Goal: Task Accomplishment & Management: Manage account settings

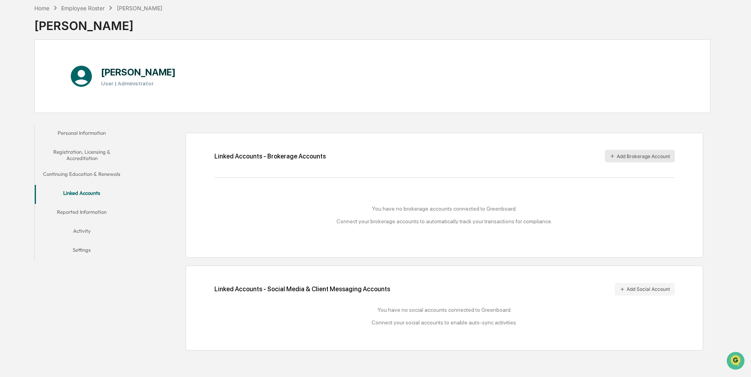
click at [639, 158] on button "Add Brokerage Account" at bounding box center [640, 156] width 70 height 13
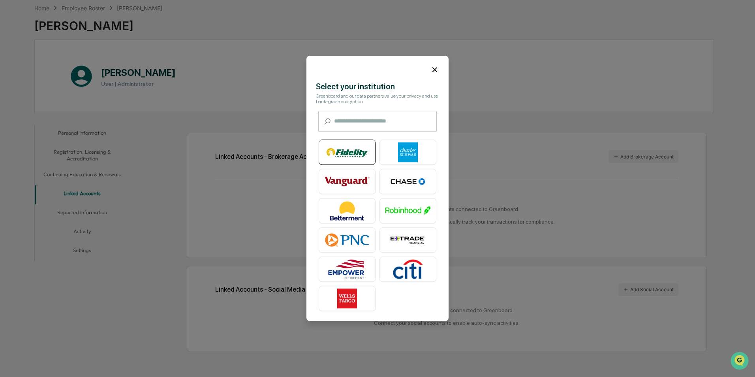
click at [347, 150] on img at bounding box center [346, 152] width 45 height 20
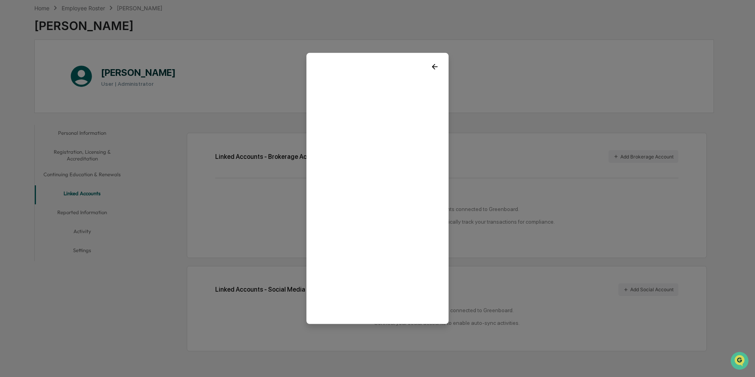
click at [431, 64] on icon at bounding box center [434, 66] width 9 height 9
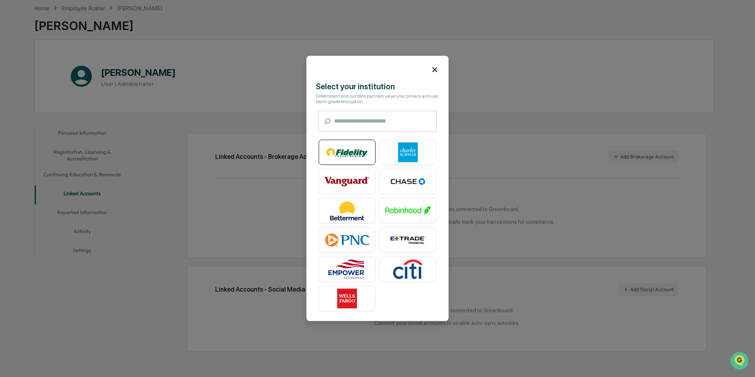
click at [341, 154] on img at bounding box center [346, 152] width 45 height 20
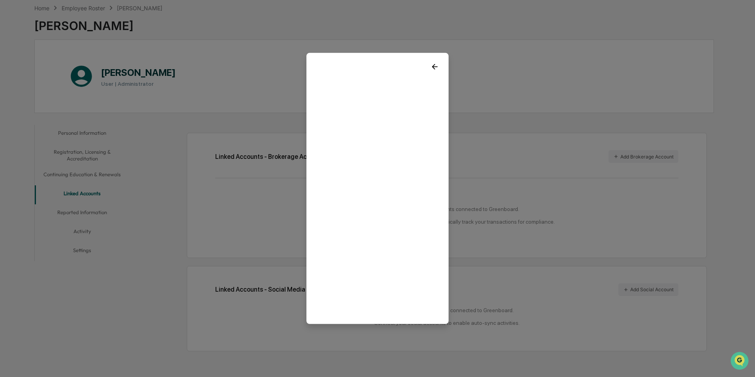
click at [432, 65] on icon at bounding box center [435, 67] width 6 height 6
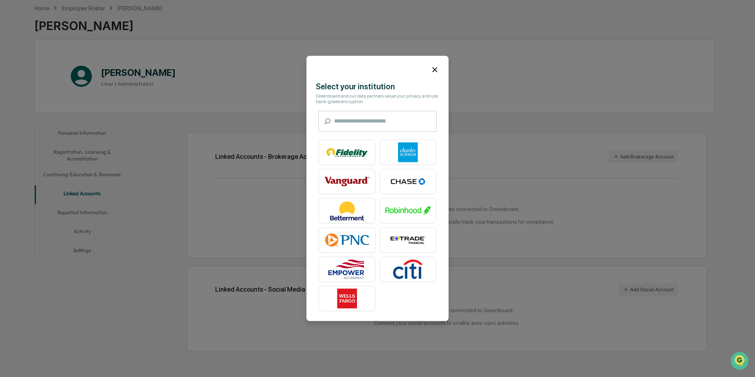
click at [432, 67] on icon at bounding box center [434, 69] width 5 height 5
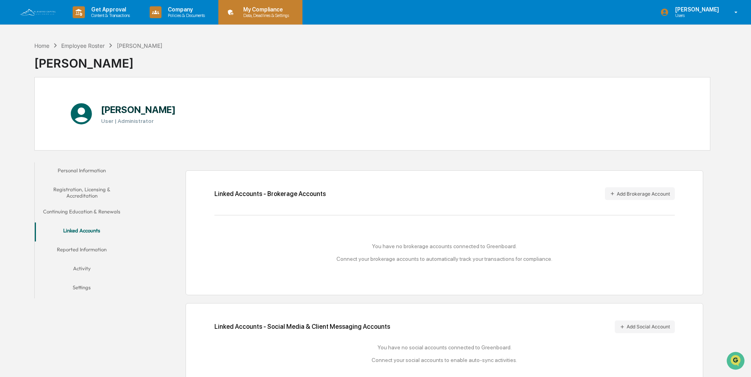
click at [261, 15] on p "Data, Deadlines & Settings" at bounding box center [265, 16] width 56 height 6
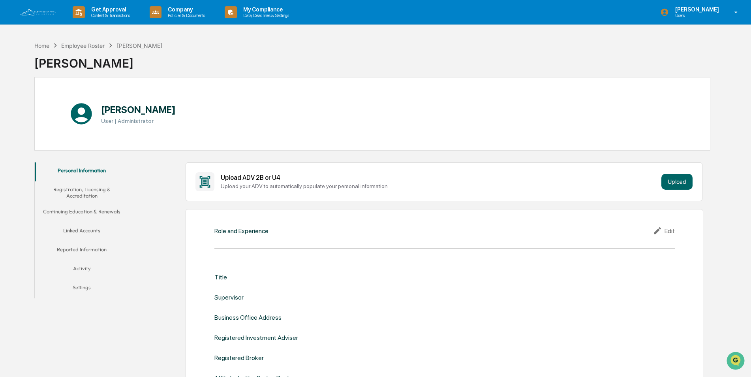
click at [85, 230] on button "Linked Accounts" at bounding box center [82, 231] width 94 height 19
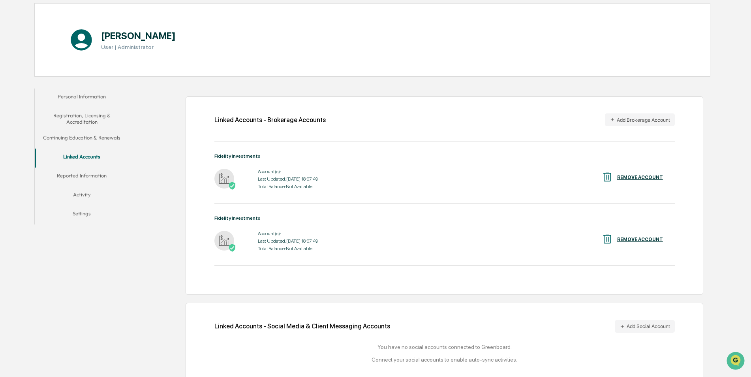
scroll to position [79, 0]
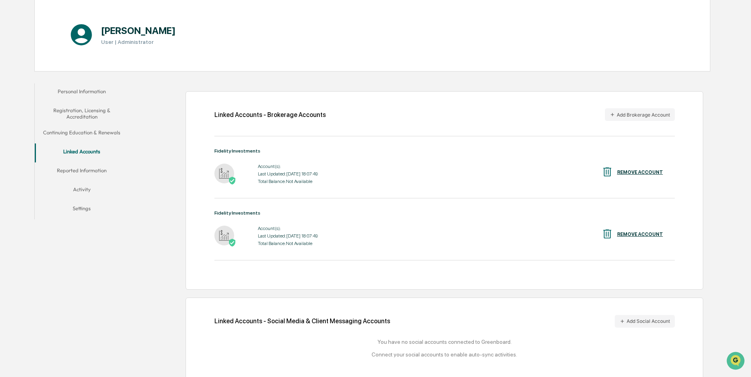
click at [635, 171] on div "REMOVE ACCOUNT" at bounding box center [640, 172] width 46 height 6
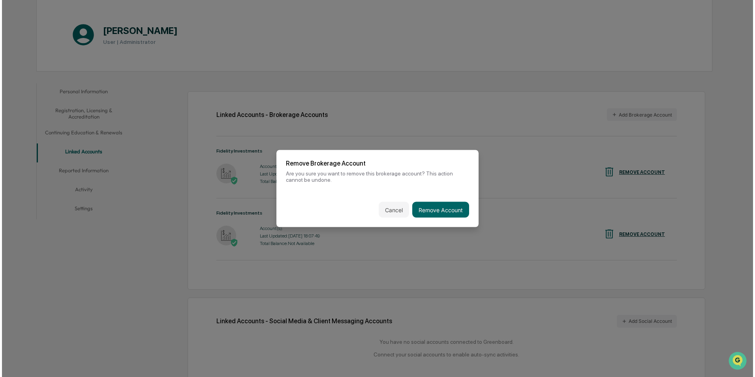
scroll to position [79, 0]
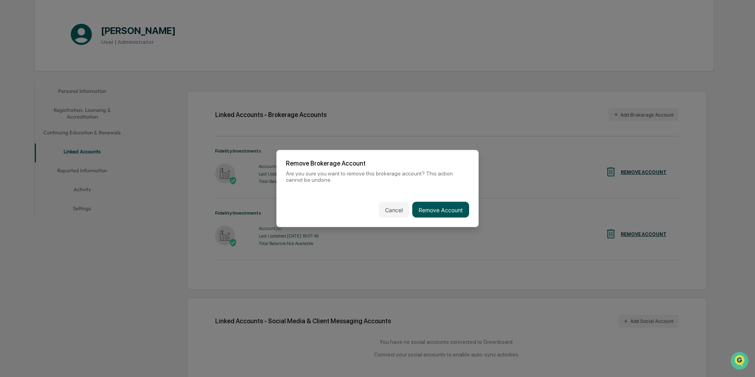
click at [436, 208] on button "Remove Account" at bounding box center [440, 210] width 57 height 16
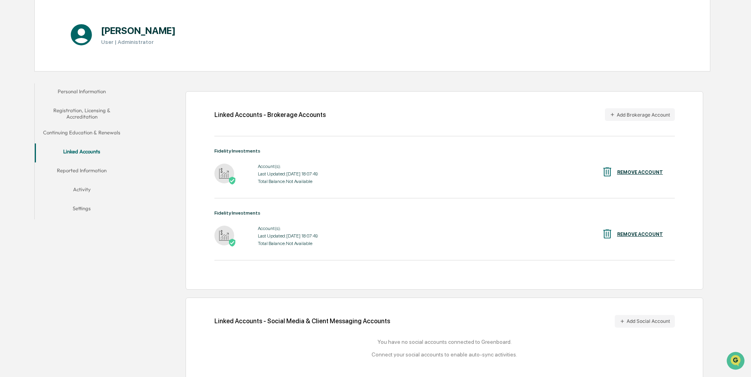
scroll to position [37, 0]
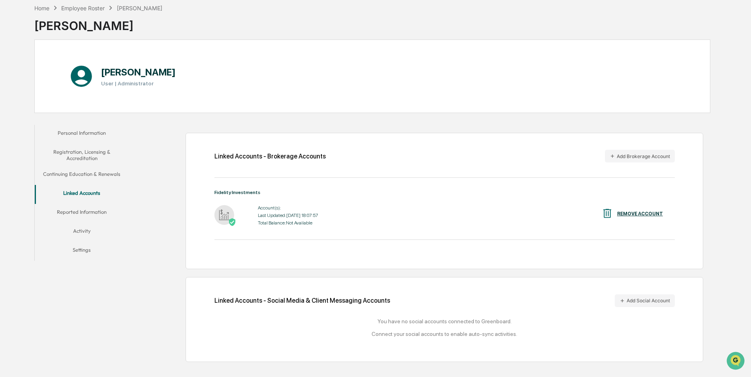
click at [630, 212] on div "REMOVE ACCOUNT" at bounding box center [640, 214] width 46 height 6
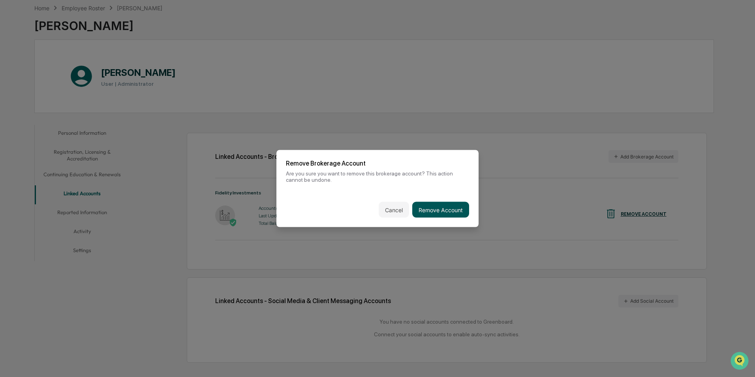
click at [432, 207] on button "Remove Account" at bounding box center [440, 210] width 57 height 16
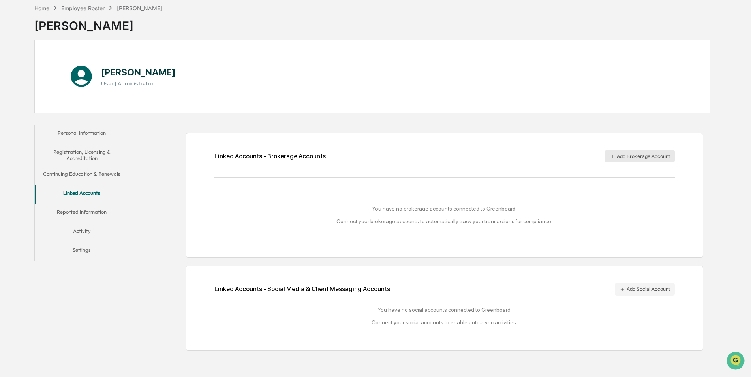
click at [637, 155] on button "Add Brokerage Account" at bounding box center [640, 156] width 70 height 13
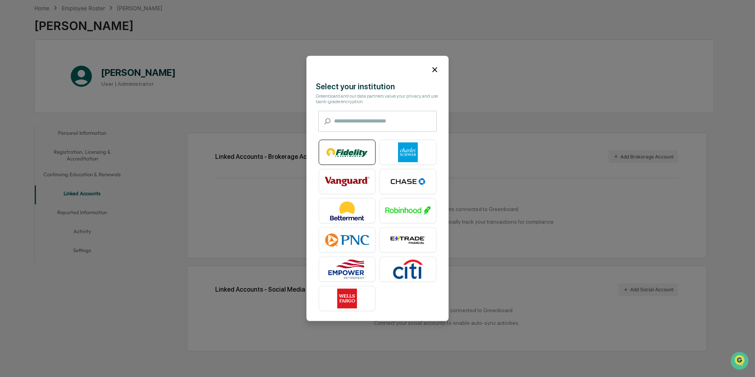
click at [348, 151] on img at bounding box center [346, 152] width 45 height 20
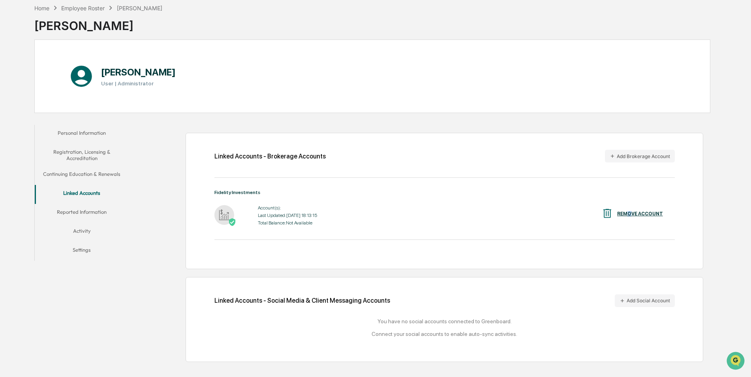
click at [631, 212] on div "REMOVE ACCOUNT" at bounding box center [640, 214] width 46 height 6
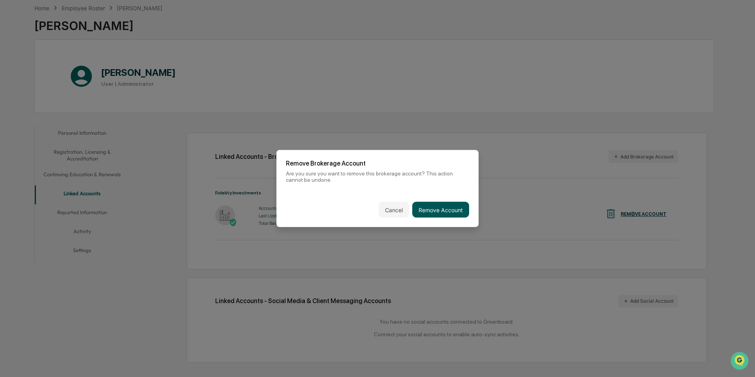
click at [435, 207] on button "Remove Account" at bounding box center [440, 210] width 57 height 16
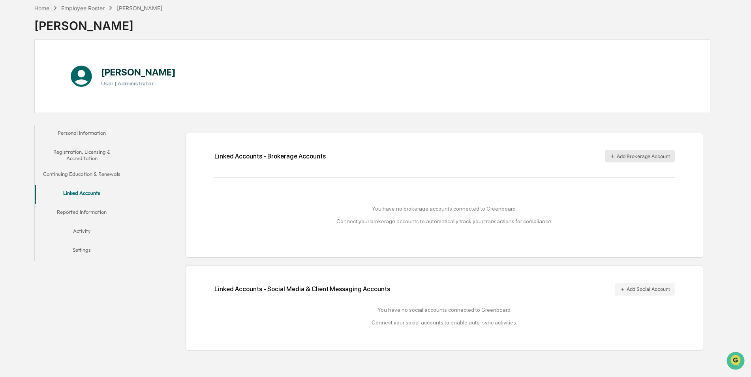
click at [631, 156] on button "Add Brokerage Account" at bounding box center [640, 156] width 70 height 13
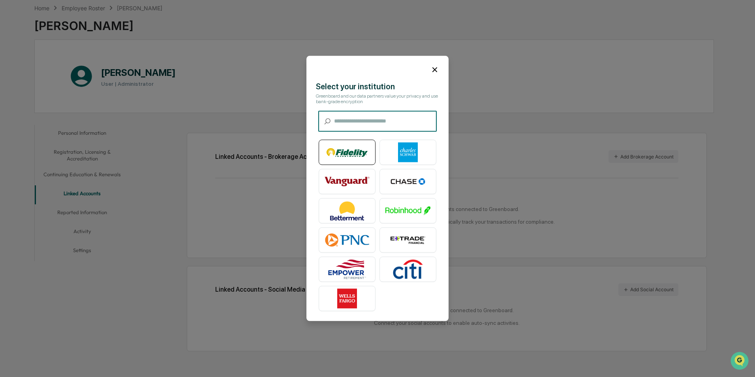
click at [354, 151] on img at bounding box center [346, 152] width 45 height 20
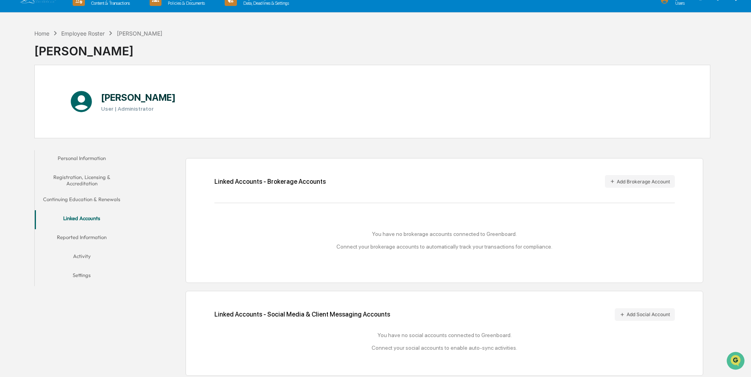
scroll to position [0, 0]
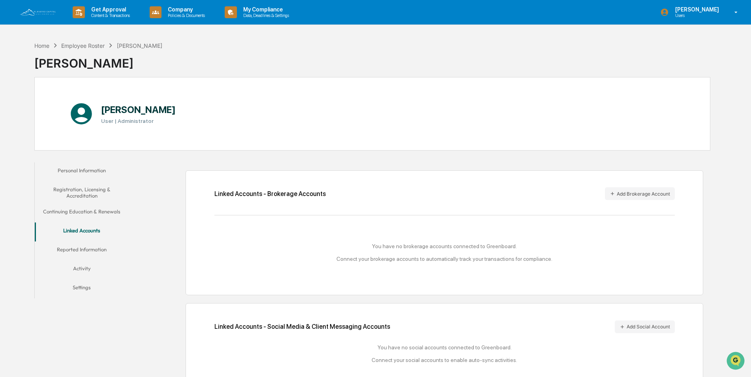
click at [84, 170] on button "Personal Information" at bounding box center [82, 171] width 94 height 19
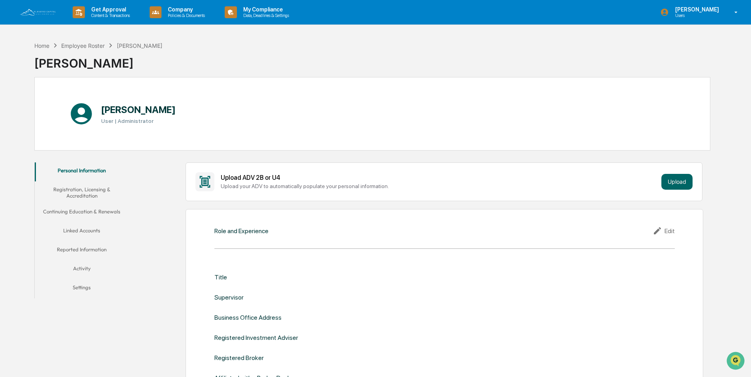
click at [86, 230] on button "Linked Accounts" at bounding box center [82, 231] width 94 height 19
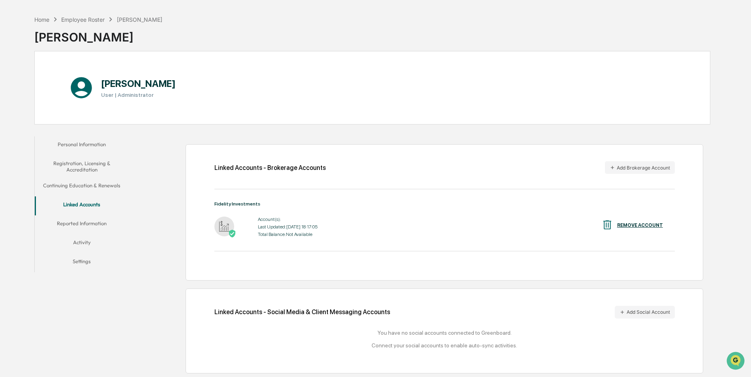
scroll to position [37, 0]
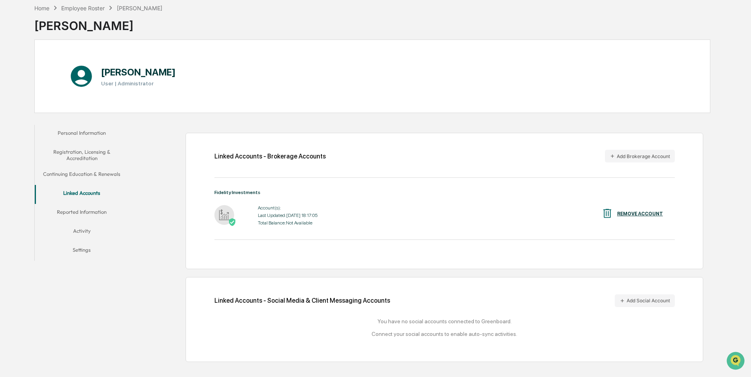
click at [267, 222] on div "Total Balance: Not Available" at bounding box center [288, 223] width 60 height 6
click at [227, 212] on img at bounding box center [224, 215] width 20 height 20
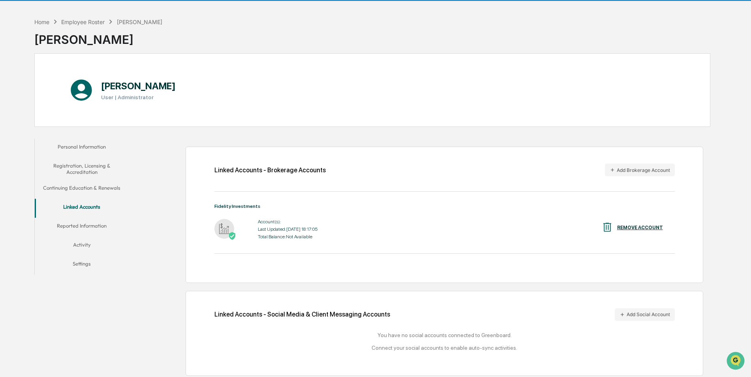
scroll to position [0, 0]
